Goal: Task Accomplishment & Management: Manage account settings

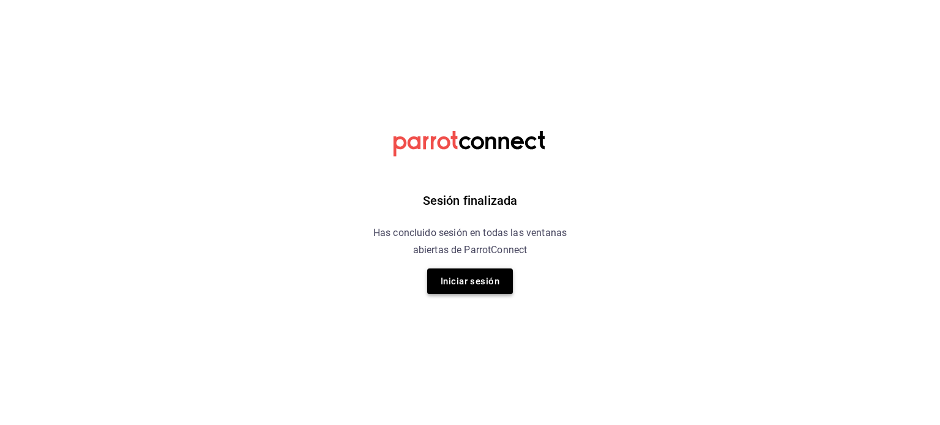
click at [466, 282] on button "Iniciar sesión" at bounding box center [470, 282] width 86 height 26
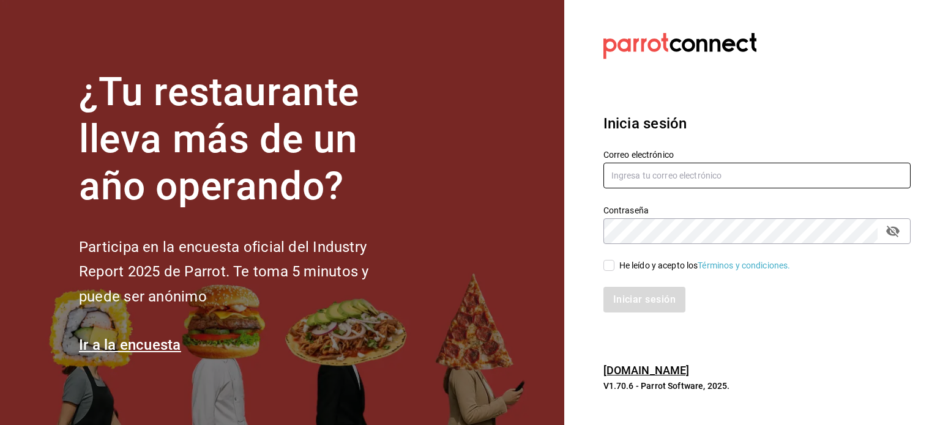
drag, startPoint x: 676, startPoint y: 183, endPoint x: 683, endPoint y: 181, distance: 6.4
click at [676, 182] on input "text" at bounding box center [757, 176] width 307 height 26
type input "[EMAIL_ADDRESS][DOMAIN_NAME]"
click at [661, 266] on div "He leído y acepto los Términos y condiciones." at bounding box center [704, 266] width 171 height 13
click at [615, 266] on input "He leído y acepto los Términos y condiciones." at bounding box center [609, 265] width 11 height 11
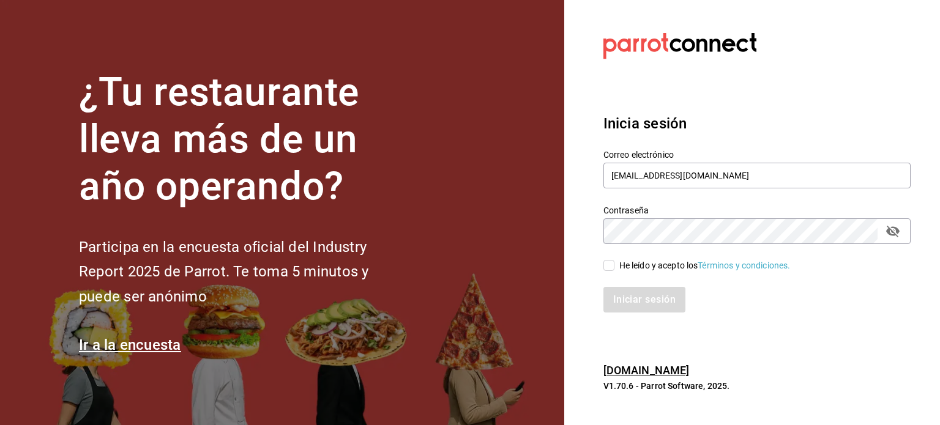
checkbox input "true"
click at [643, 303] on button "Iniciar sesión" at bounding box center [645, 300] width 83 height 26
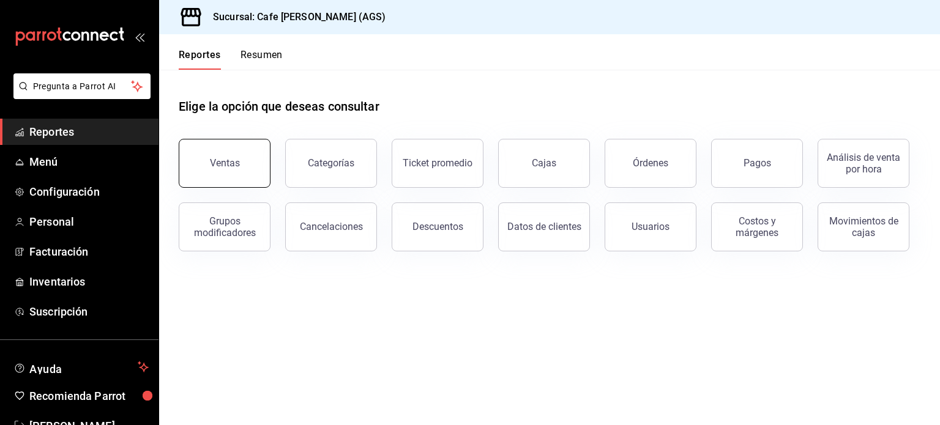
click at [259, 175] on button "Ventas" at bounding box center [225, 163] width 92 height 49
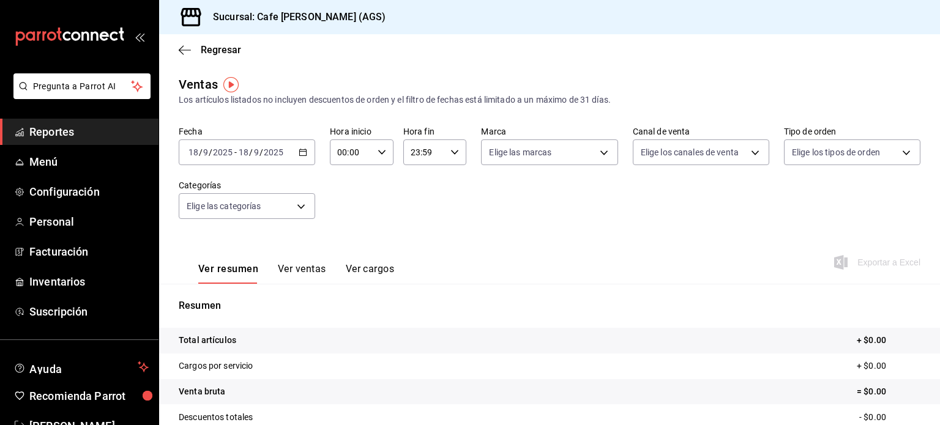
click at [302, 154] on icon "button" at bounding box center [303, 152] width 9 height 9
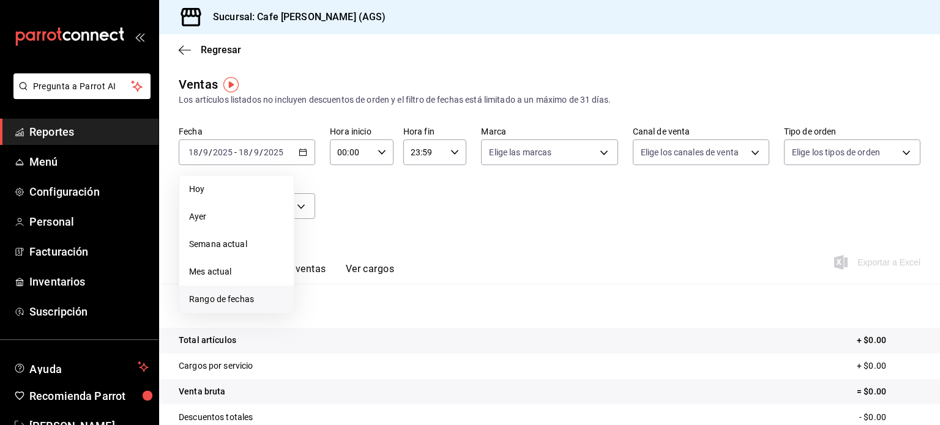
click at [256, 297] on span "Rango de fechas" at bounding box center [236, 299] width 95 height 13
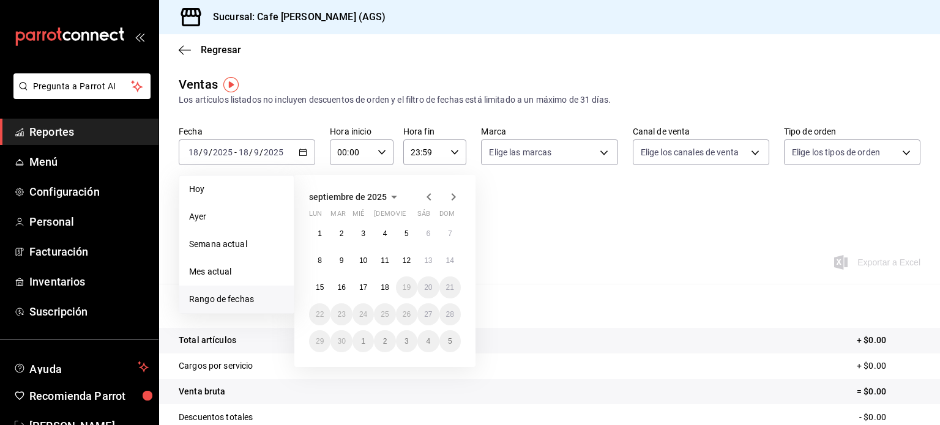
click at [424, 195] on icon "button" at bounding box center [429, 197] width 15 height 15
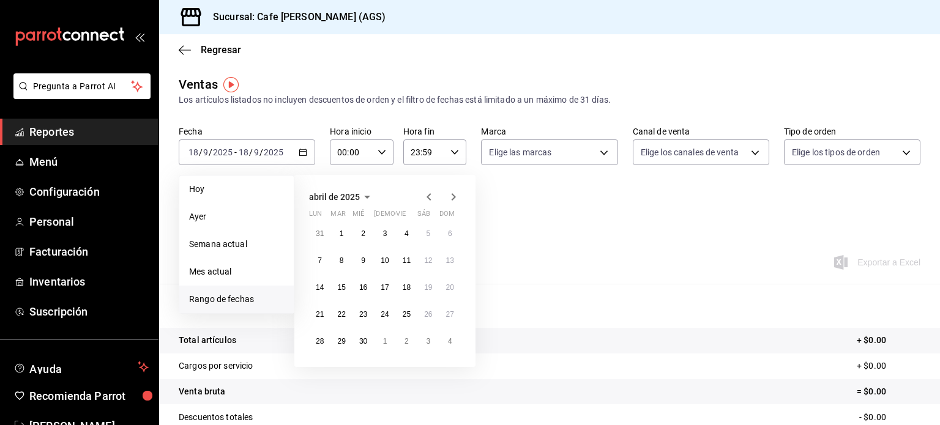
click at [424, 195] on icon "button" at bounding box center [429, 197] width 15 height 15
click at [427, 231] on abbr "1" at bounding box center [428, 234] width 4 height 9
click at [454, 201] on icon "button" at bounding box center [453, 197] width 15 height 15
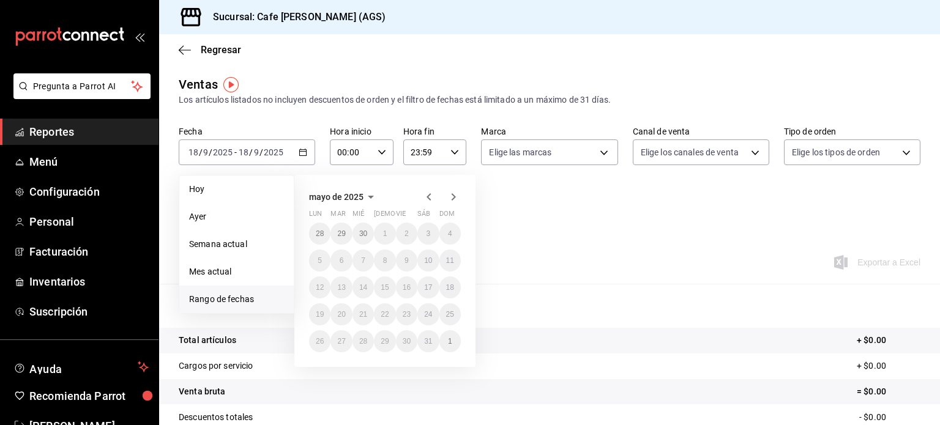
click at [454, 201] on icon "button" at bounding box center [453, 197] width 15 height 15
click at [457, 207] on div "agosto de 2025 lun mar mié jue vie sáb dom 28 29 30 31 1 2 3 4 5 6 7 8 9 10 11 …" at bounding box center [384, 271] width 181 height 192
click at [452, 200] on icon "button" at bounding box center [454, 196] width 4 height 7
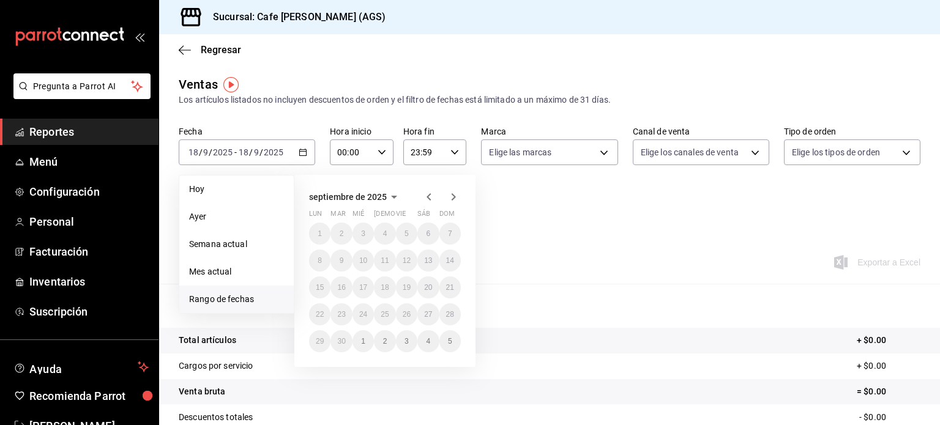
click at [429, 200] on icon "button" at bounding box center [429, 196] width 4 height 7
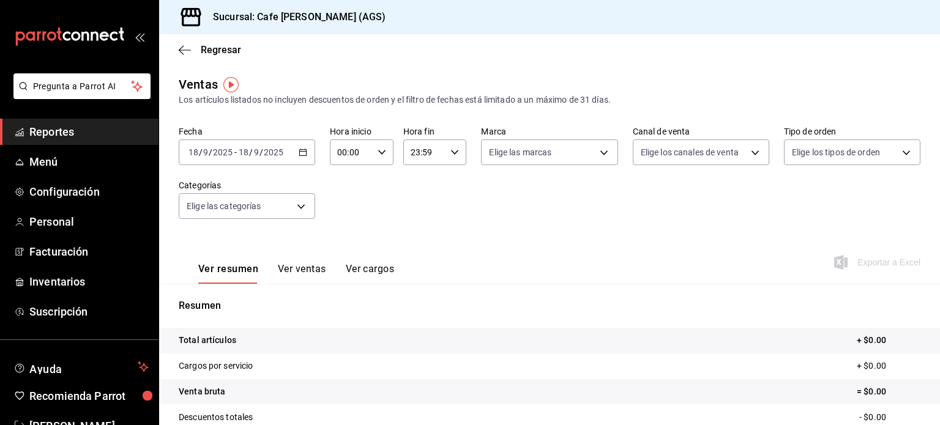
click at [616, 196] on div "Fecha 2025-09-18 18 / 9 / 2025 - 2025-09-18 18 / 9 / 2025 Hora inicio 00:00 Hor…" at bounding box center [550, 180] width 742 height 108
click at [289, 149] on div "2025-09-18 18 / 9 / 2025 - 2025-09-18 18 / 9 / 2025" at bounding box center [247, 153] width 137 height 26
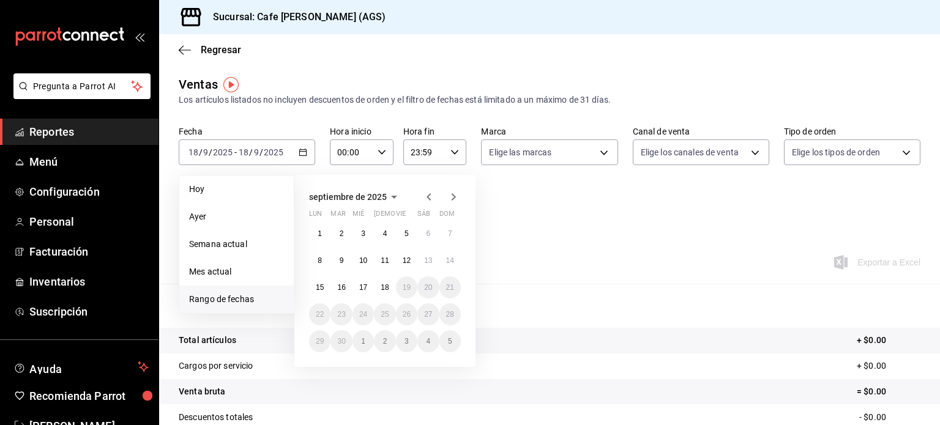
click at [389, 200] on icon "button" at bounding box center [394, 197] width 15 height 15
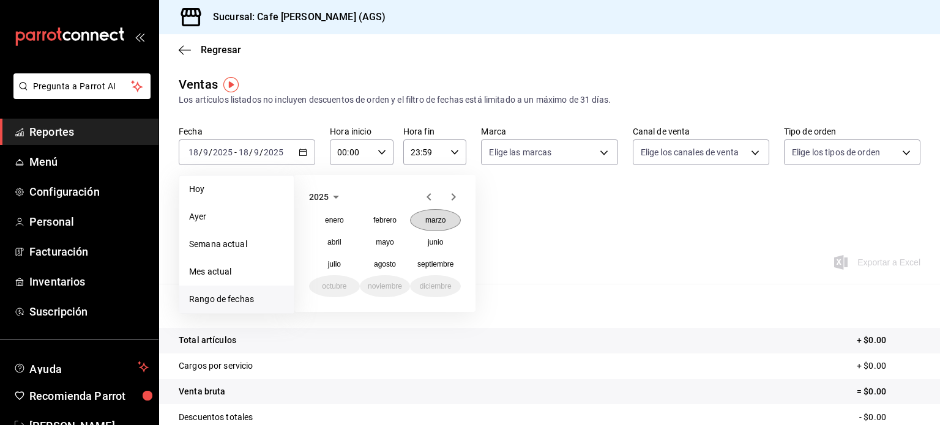
click at [435, 222] on abbr "marzo" at bounding box center [435, 220] width 20 height 9
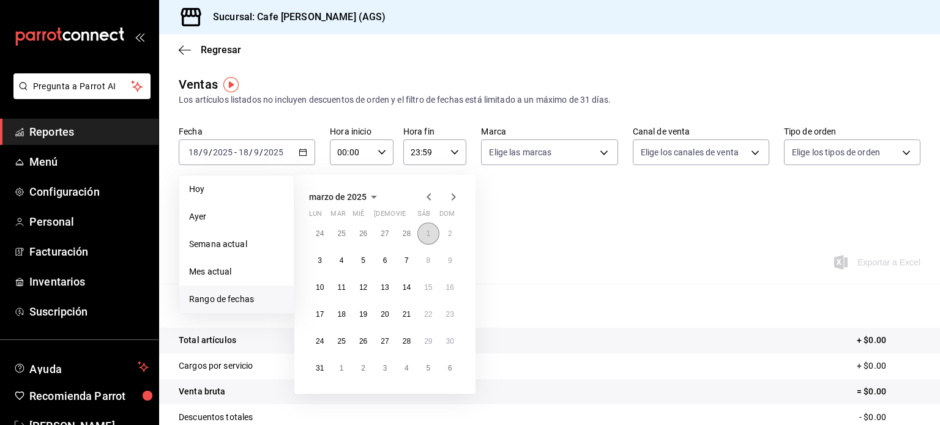
click at [428, 230] on abbr "1" at bounding box center [428, 234] width 4 height 9
click at [451, 188] on div "marzo de 2025 lun mar mié jue vie sáb dom 24 25 26 27 28 1 2 3 4 5 6 7 8 9 10 1…" at bounding box center [384, 284] width 181 height 219
click at [451, 194] on icon "button" at bounding box center [453, 197] width 15 height 15
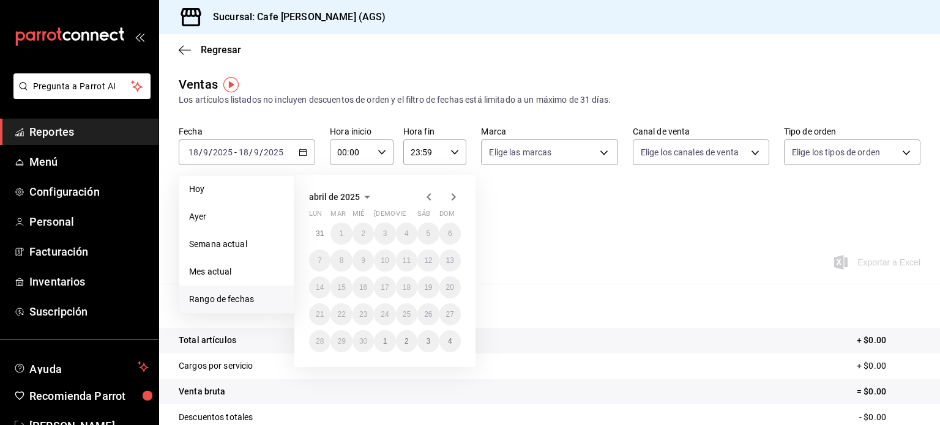
click at [451, 194] on icon "button" at bounding box center [453, 197] width 15 height 15
click at [424, 195] on icon "button" at bounding box center [429, 197] width 15 height 15
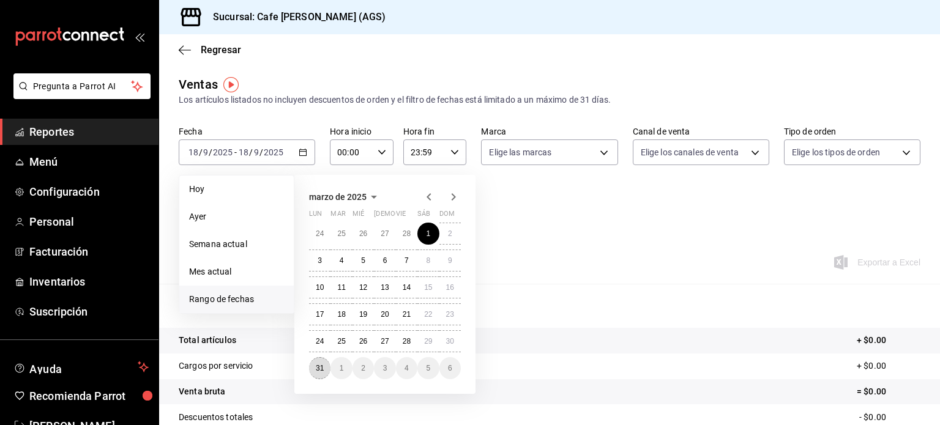
click at [321, 367] on abbr "31" at bounding box center [320, 368] width 8 height 9
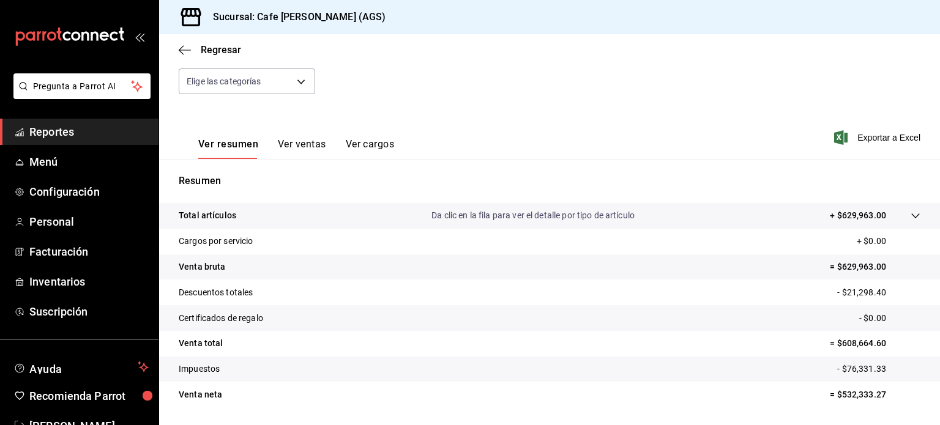
scroll to position [161, 0]
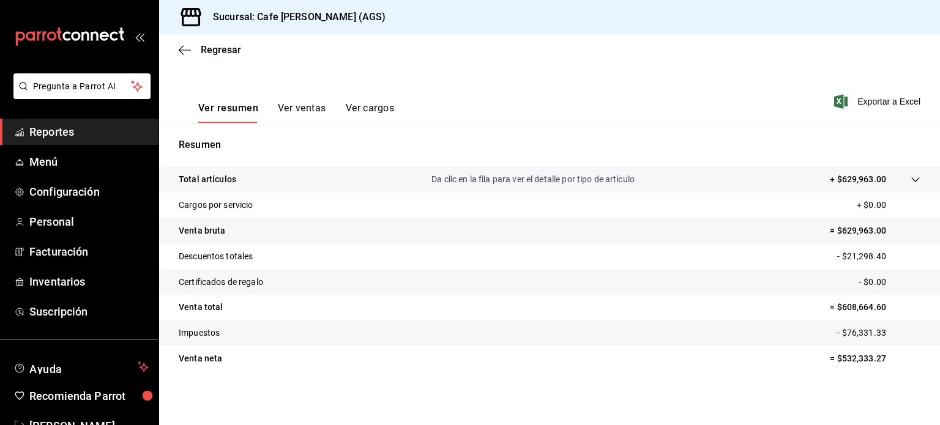
click at [312, 110] on button "Ver ventas" at bounding box center [302, 112] width 48 height 21
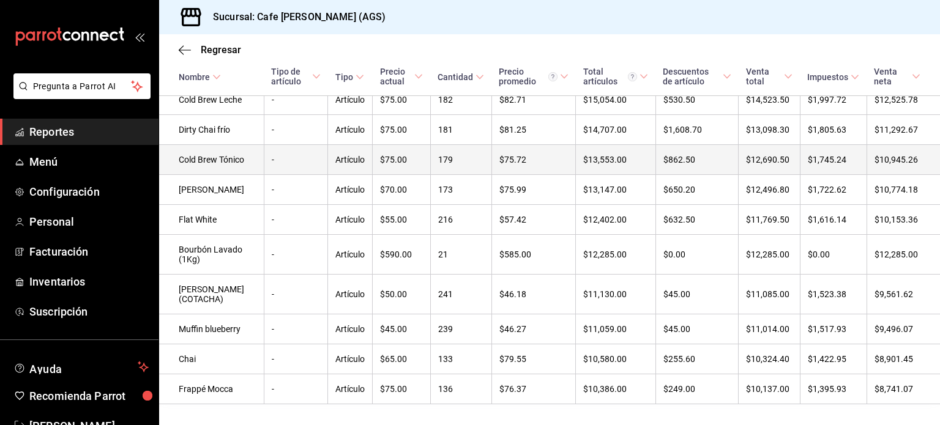
scroll to position [629, 0]
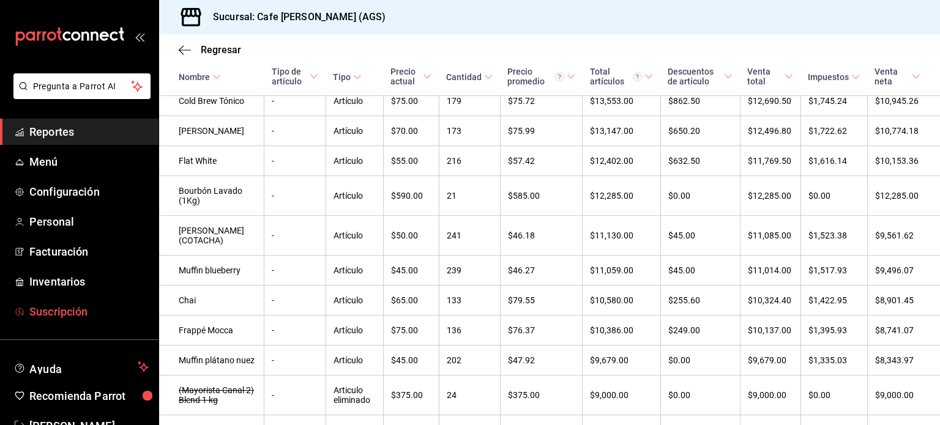
click at [71, 309] on span "Suscripción" at bounding box center [88, 312] width 119 height 17
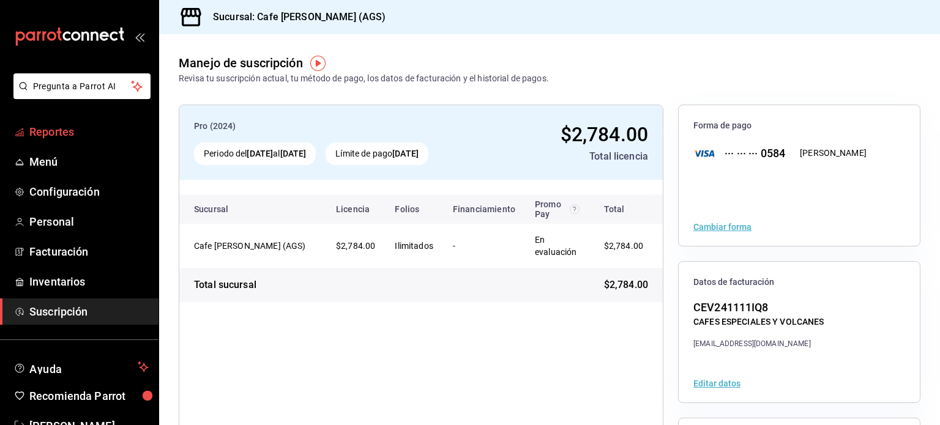
click at [55, 124] on span "Reportes" at bounding box center [88, 132] width 119 height 17
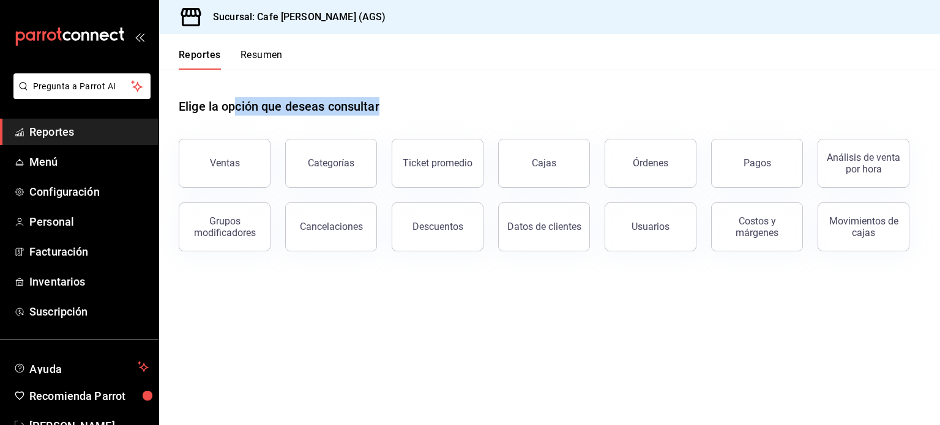
drag, startPoint x: 435, startPoint y: 313, endPoint x: 235, endPoint y: 110, distance: 285.3
click at [235, 110] on main "Elige la opción que deseas consultar Ventas Categorías Ticket promedio Cajas Ór…" at bounding box center [549, 248] width 781 height 356
click at [178, 105] on div "Elige la opción que deseas consultar Ventas Categorías Ticket promedio Cajas Ór…" at bounding box center [549, 170] width 781 height 201
drag, startPoint x: 168, startPoint y: 105, endPoint x: 559, endPoint y: 134, distance: 392.9
click at [559, 134] on div "Elige la opción que deseas consultar Ventas Categorías Ticket promedio Cajas Ór…" at bounding box center [549, 170] width 781 height 201
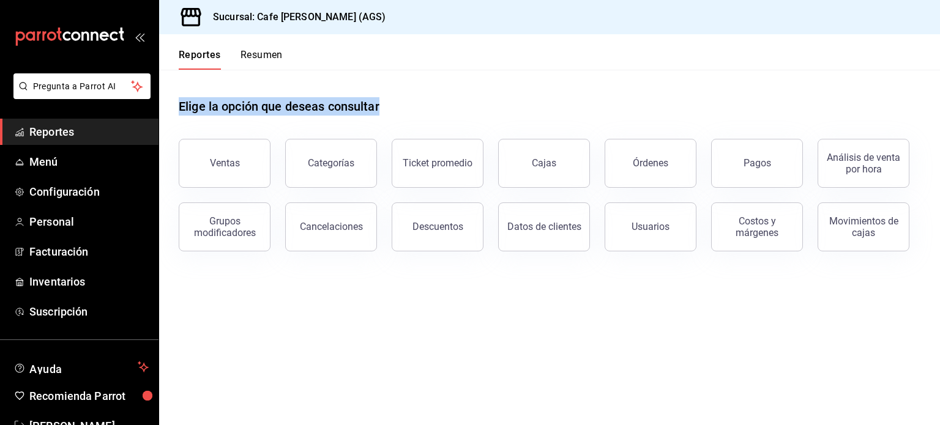
click at [470, 109] on div "Elige la opción que deseas consultar" at bounding box center [550, 97] width 742 height 54
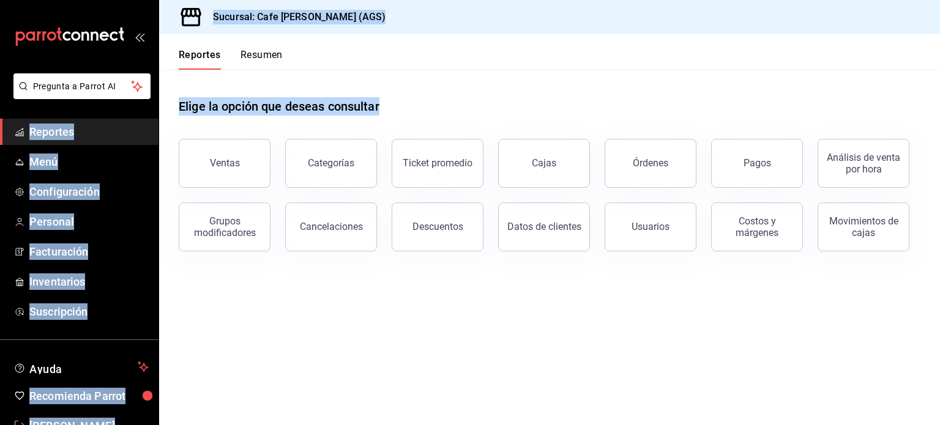
drag, startPoint x: 453, startPoint y: 106, endPoint x: 143, endPoint y: 103, distance: 310.4
click at [143, 103] on div "Pregunta a Parrot AI Reportes Menú Configuración Personal Facturación Inventari…" at bounding box center [470, 212] width 940 height 425
click at [250, 78] on div "Elige la opción que deseas consultar" at bounding box center [550, 97] width 742 height 54
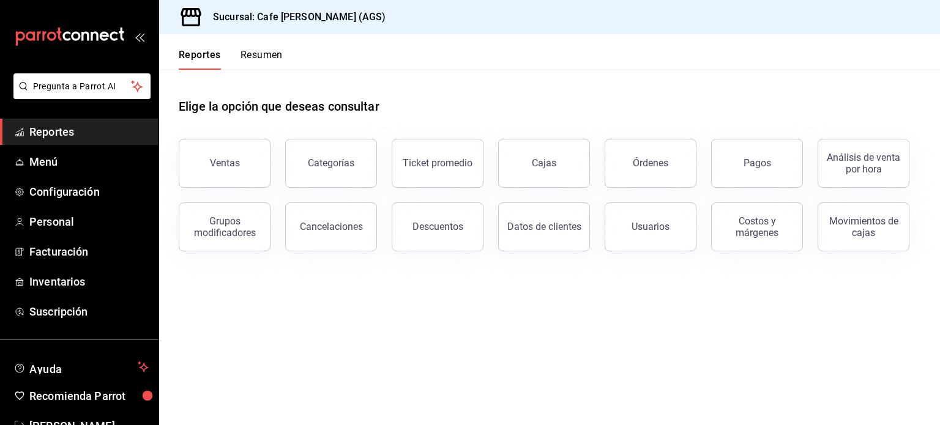
click at [632, 332] on main "Elige la opción que deseas consultar Ventas Categorías Ticket promedio Cajas Ór…" at bounding box center [549, 248] width 781 height 356
drag, startPoint x: 512, startPoint y: 332, endPoint x: 472, endPoint y: 346, distance: 42.8
click at [480, 346] on main "Elige la opción que deseas consultar Ventas Categorías Ticket promedio Cajas Ór…" at bounding box center [549, 248] width 781 height 356
